Goal: Information Seeking & Learning: Learn about a topic

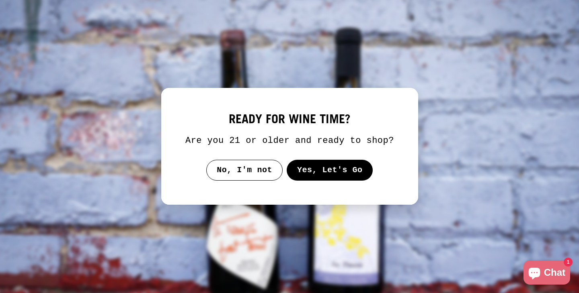
click at [339, 181] on button "Yes, Let's Go" at bounding box center [329, 170] width 86 height 21
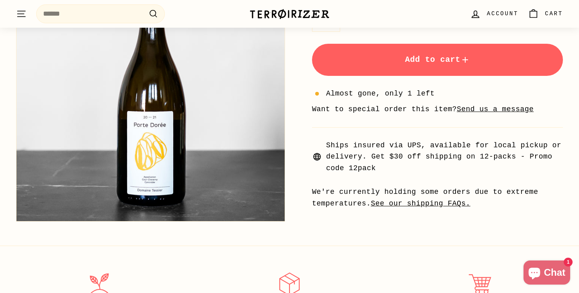
scroll to position [304, 0]
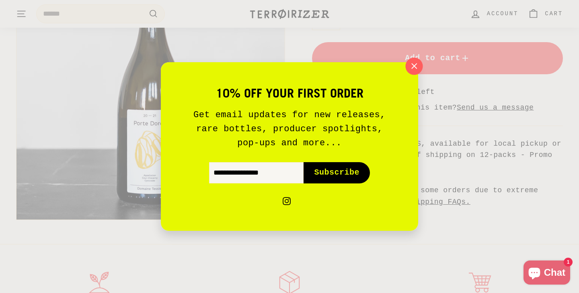
click at [416, 64] on icon "button" at bounding box center [414, 66] width 5 height 5
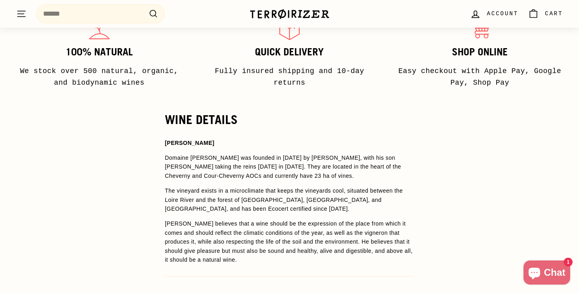
scroll to position [635, 0]
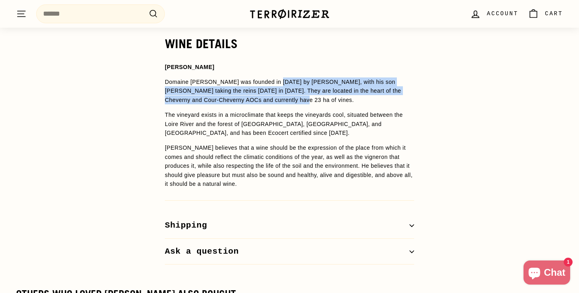
drag, startPoint x: 274, startPoint y: 74, endPoint x: 279, endPoint y: 92, distance: 18.2
click at [279, 92] on p "Domaine [PERSON_NAME] was founded in [DATE] by [PERSON_NAME], with his son [PER…" at bounding box center [289, 91] width 249 height 27
drag, startPoint x: 291, startPoint y: 92, endPoint x: 291, endPoint y: 75, distance: 17.3
click at [291, 78] on p "Domaine [PERSON_NAME] was founded in [DATE] by [PERSON_NAME], with his son [PER…" at bounding box center [289, 91] width 249 height 27
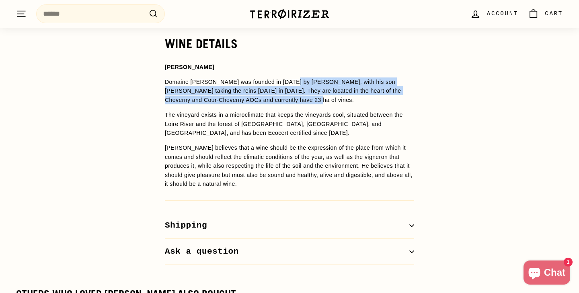
click at [291, 78] on p "Domaine [PERSON_NAME] was founded in [DATE] by [PERSON_NAME], with his son [PER…" at bounding box center [289, 91] width 249 height 27
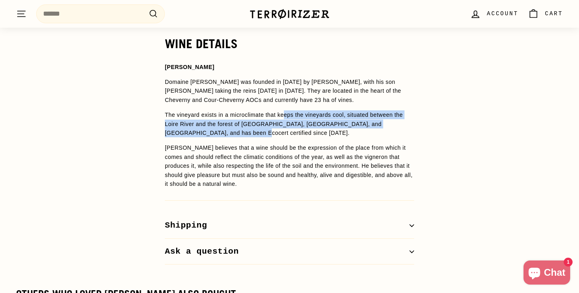
drag, startPoint x: 289, startPoint y: 109, endPoint x: 290, endPoint y: 129, distance: 19.7
click at [290, 129] on p "The vineyard exists in a microclimate that keeps the vineyards cool, situated b…" at bounding box center [289, 124] width 249 height 27
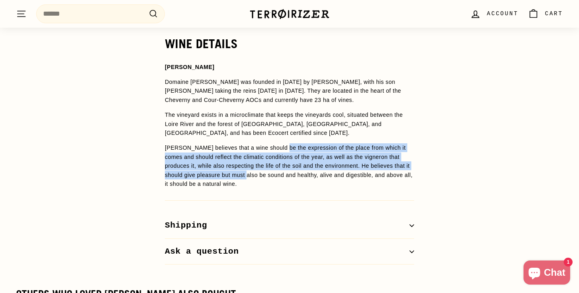
drag, startPoint x: 279, startPoint y: 140, endPoint x: 281, endPoint y: 171, distance: 30.6
click at [281, 171] on p "[PERSON_NAME] believes that a wine should be the expression of the place from w…" at bounding box center [289, 166] width 249 height 45
click at [281, 170] on p "[PERSON_NAME] believes that a wine should be the expression of the place from w…" at bounding box center [289, 166] width 249 height 45
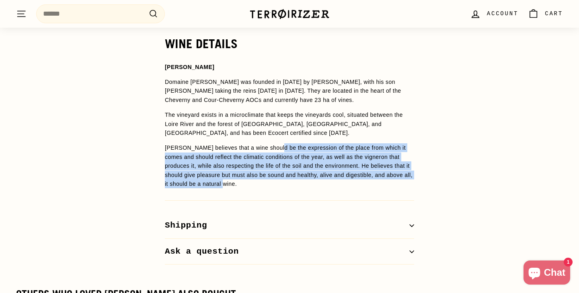
drag, startPoint x: 275, startPoint y: 176, endPoint x: 275, endPoint y: 139, distance: 37.0
click at [275, 144] on p "[PERSON_NAME] believes that a wine should be the expression of the place from w…" at bounding box center [289, 166] width 249 height 45
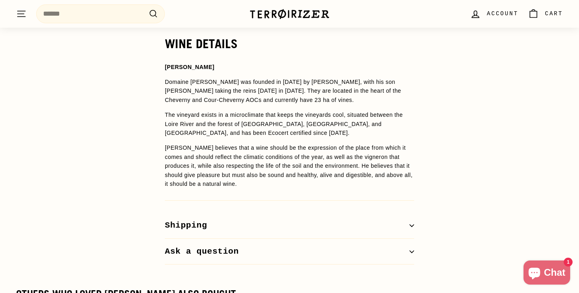
scroll to position [1007, 0]
